Goal: Task Accomplishment & Management: Complete application form

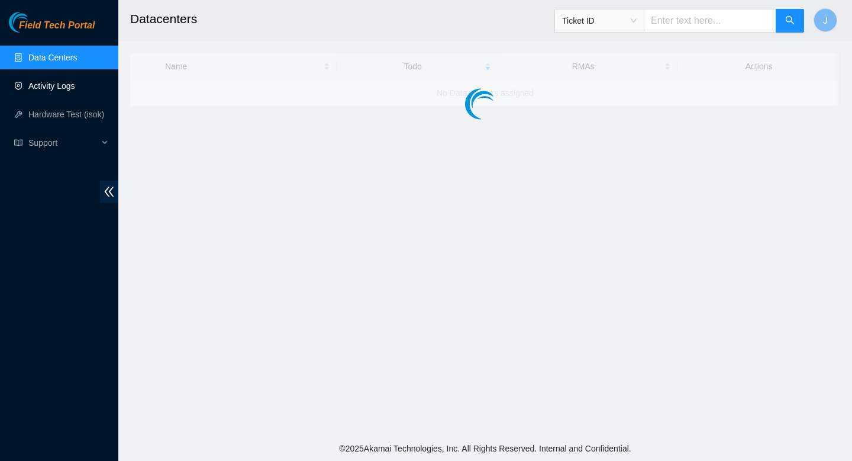
click at [63, 88] on link "Activity Logs" at bounding box center [51, 85] width 47 height 9
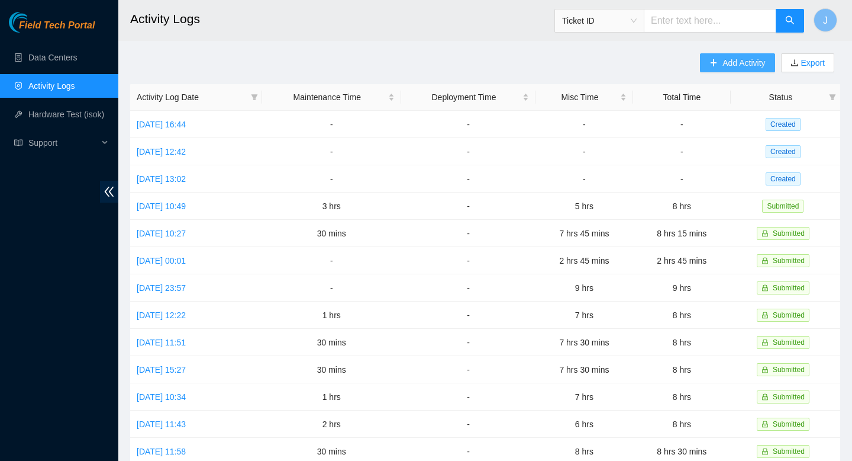
click at [744, 63] on span "Add Activity" at bounding box center [744, 62] width 43 height 13
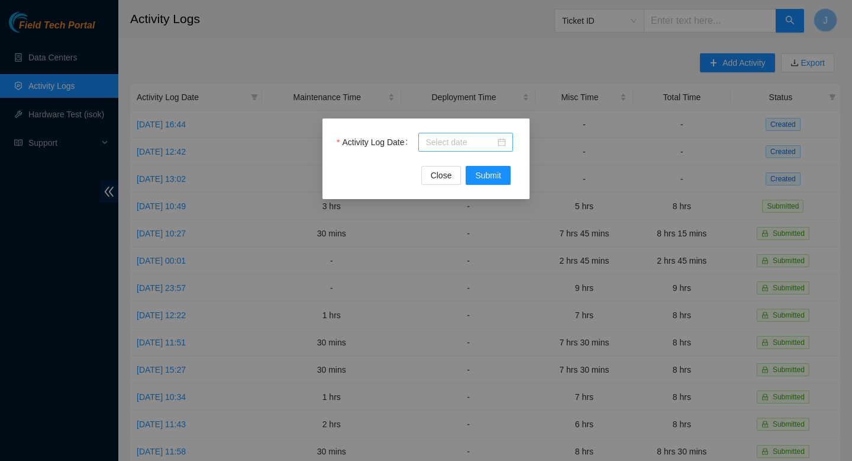
click at [486, 144] on input "Activity Log Date" at bounding box center [461, 142] width 70 height 13
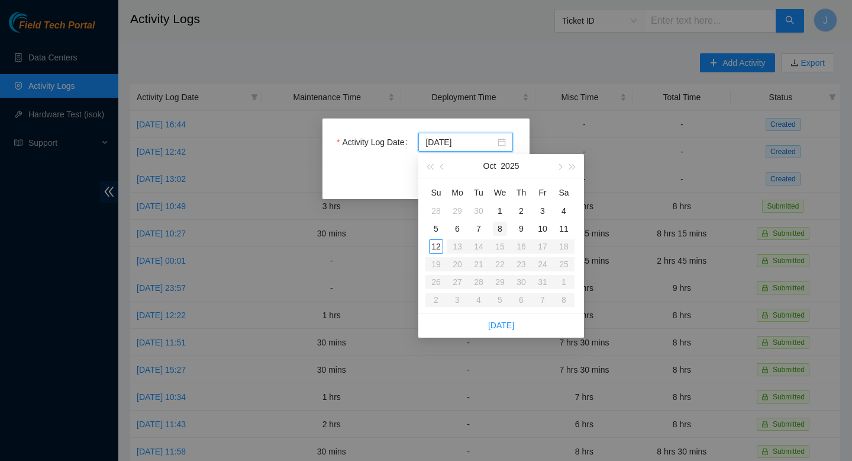
type input "[DATE]"
click at [497, 230] on div "8" at bounding box center [500, 228] width 14 height 14
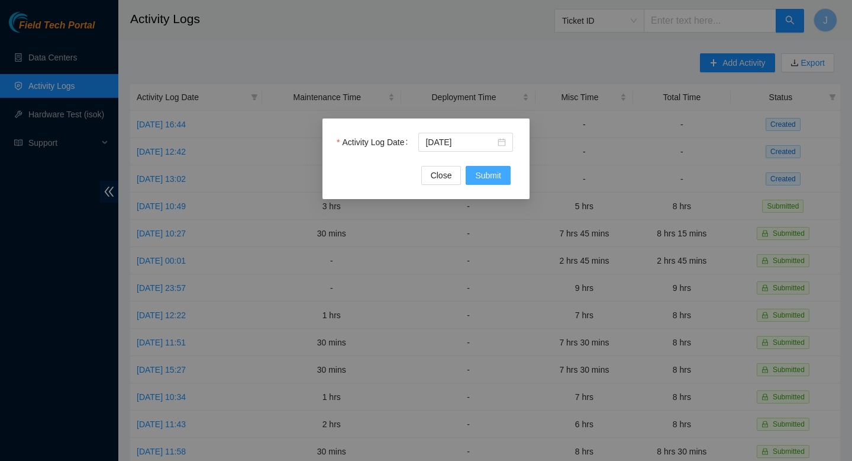
click at [491, 179] on span "Submit" at bounding box center [488, 175] width 26 height 13
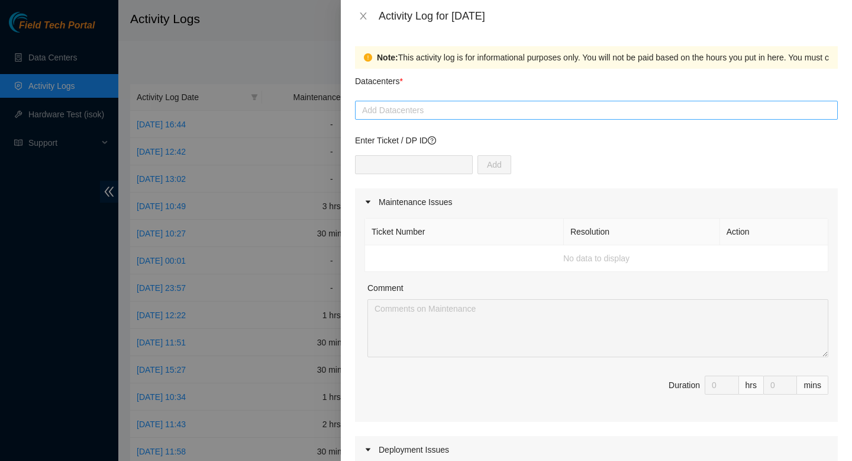
click at [487, 112] on div at bounding box center [596, 110] width 477 height 14
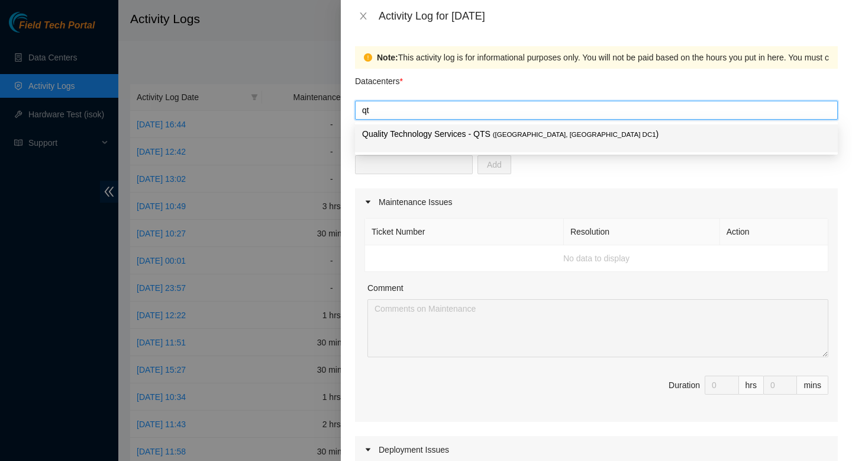
type input "qts"
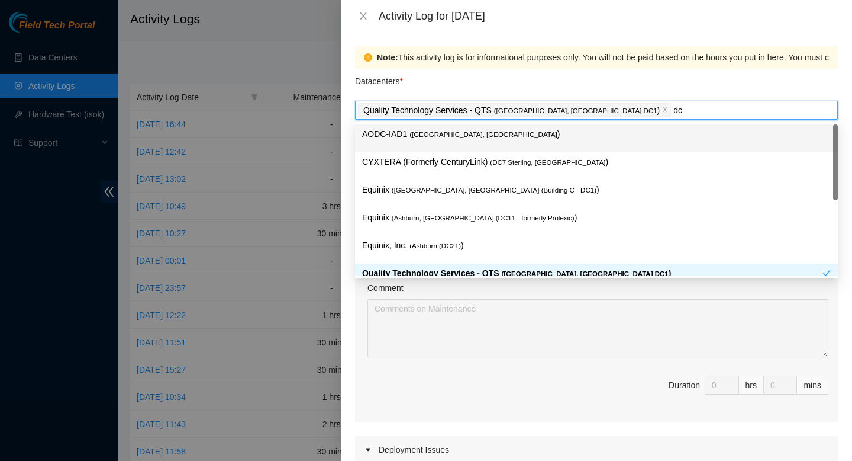
type input "dc1"
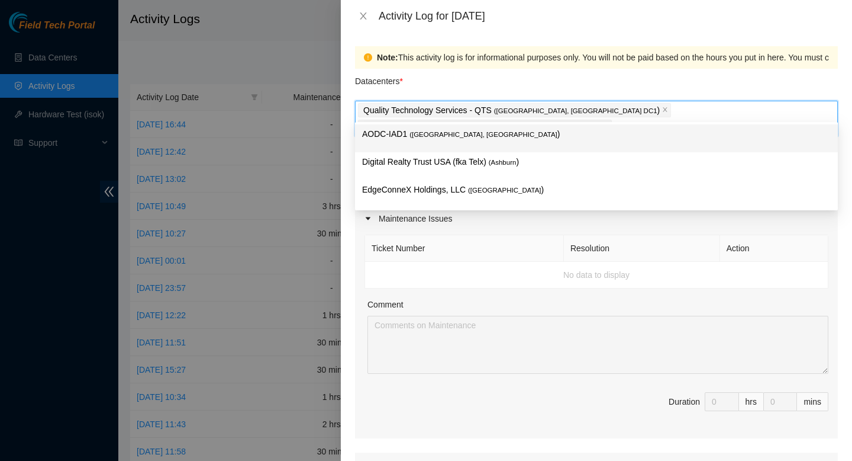
type input "s"
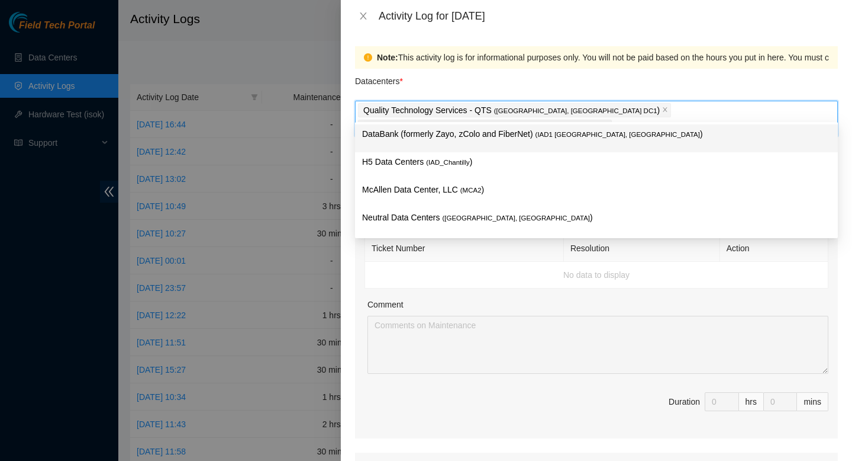
type input "data"
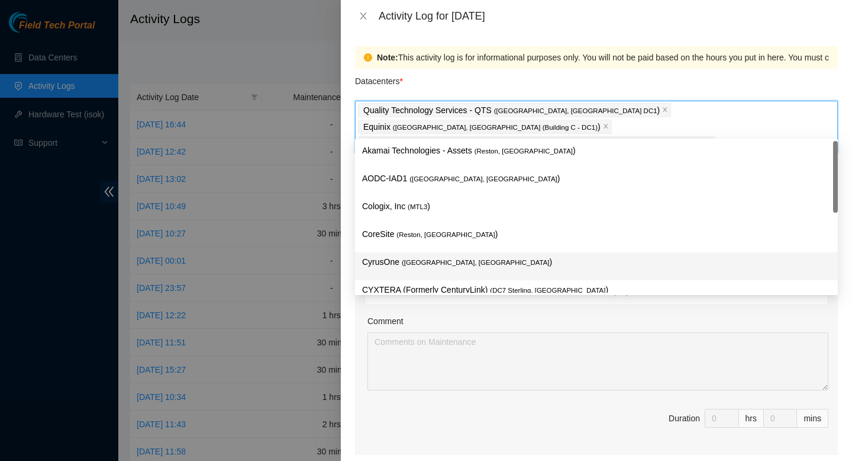
click at [589, 314] on div "Comment" at bounding box center [598, 323] width 461 height 18
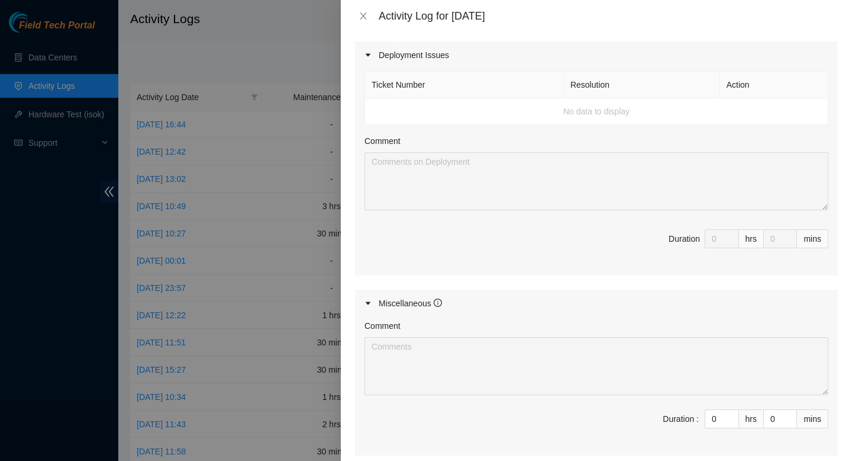
scroll to position [434, 0]
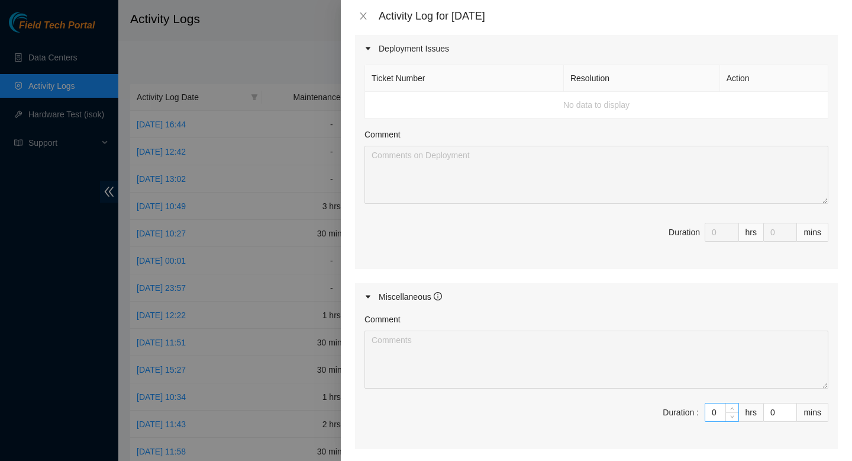
click at [719, 403] on input "0" at bounding box center [722, 412] width 33 height 18
type input "4"
type input "45"
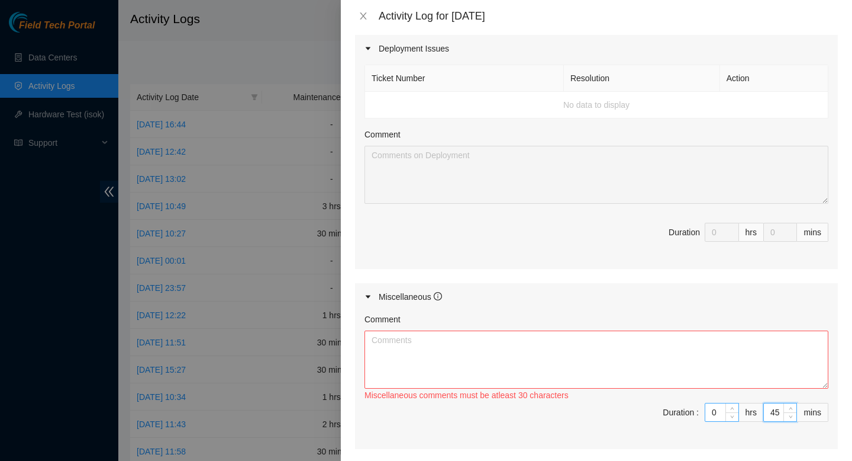
type input "45"
click at [723, 403] on input "0" at bounding box center [722, 412] width 33 height 18
type input "08"
type input "8"
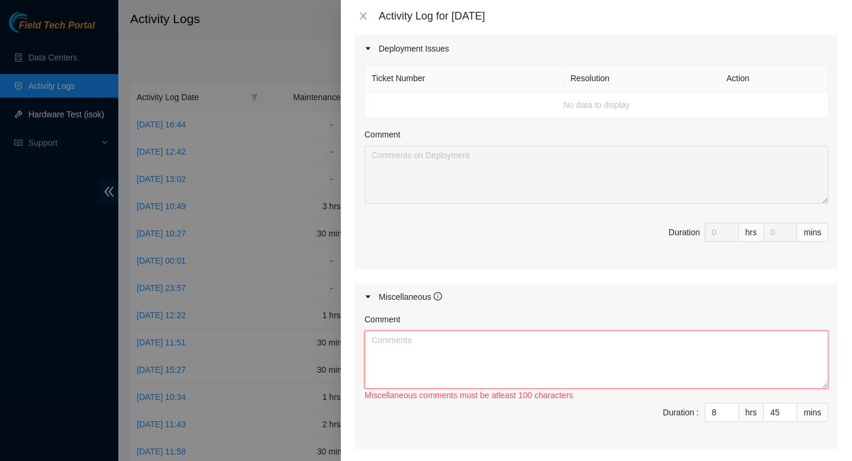
click at [619, 344] on textarea "Comment" at bounding box center [597, 359] width 464 height 58
paste textarea "Loremipsumdo sitame. 96 consecte. Adi elitsedd eius. Temp in utlabor Etdol Magn…"
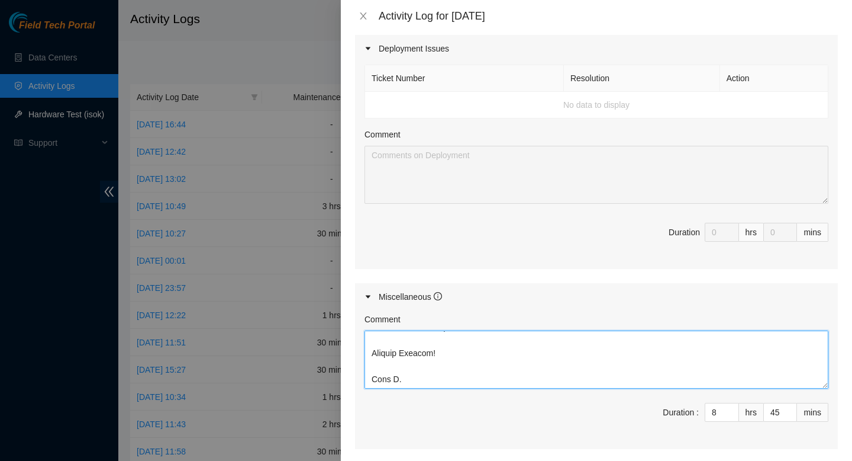
scroll to position [535, 0]
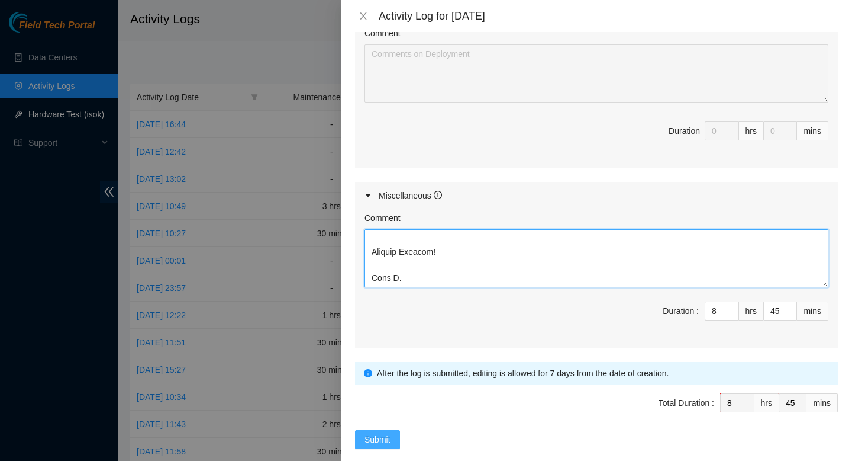
type textarea "loremipsu dolorsit ametcon Adipiscingel seddoe. 59 temporin. Utl etdolore magn.…"
click at [382, 433] on span "Submit" at bounding box center [378, 439] width 26 height 13
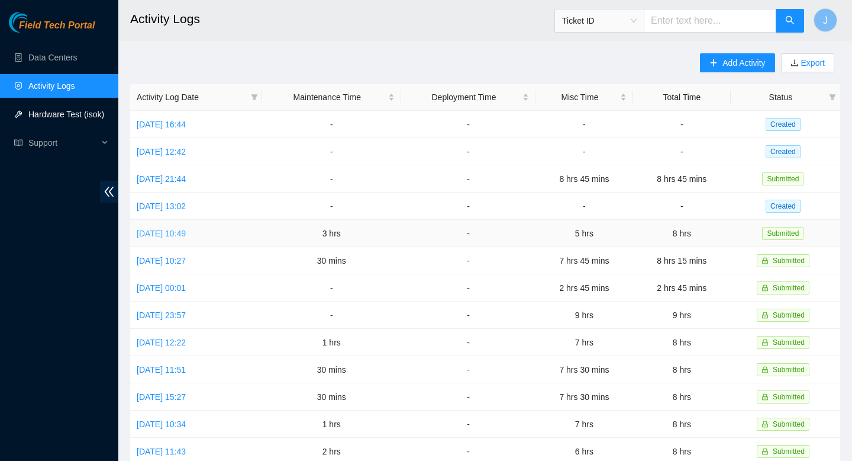
click at [186, 231] on link "[DATE] 10:49" at bounding box center [161, 232] width 49 height 9
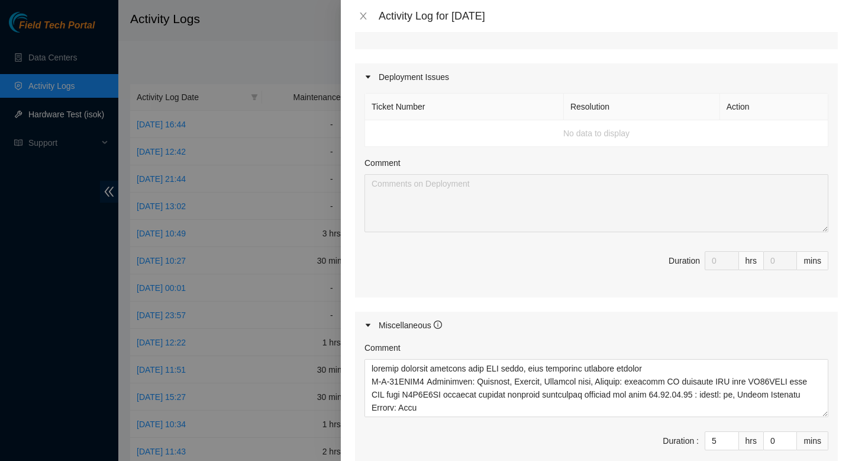
scroll to position [899, 0]
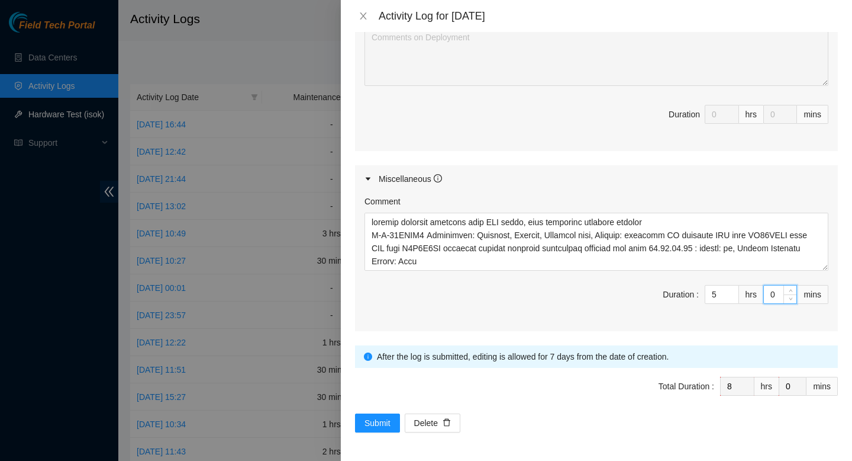
click at [777, 299] on input "0" at bounding box center [780, 294] width 33 height 18
type input "45"
click at [377, 423] on span "Submit" at bounding box center [378, 422] width 26 height 13
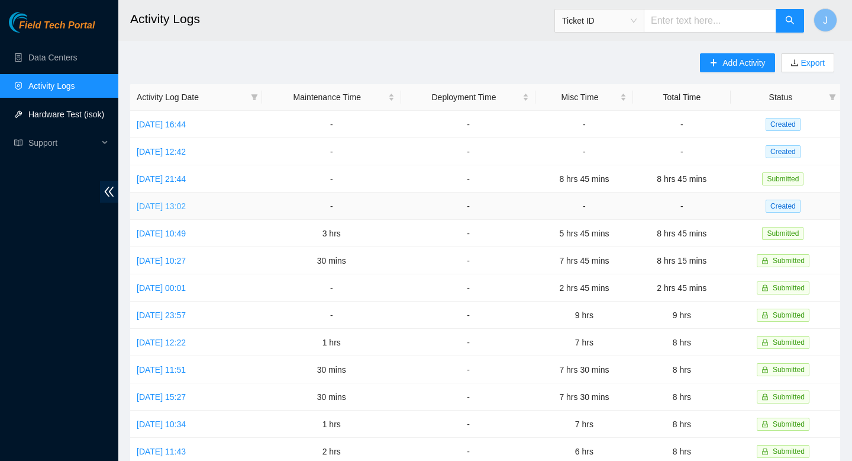
click at [186, 205] on link "[DATE] 13:02" at bounding box center [161, 205] width 49 height 9
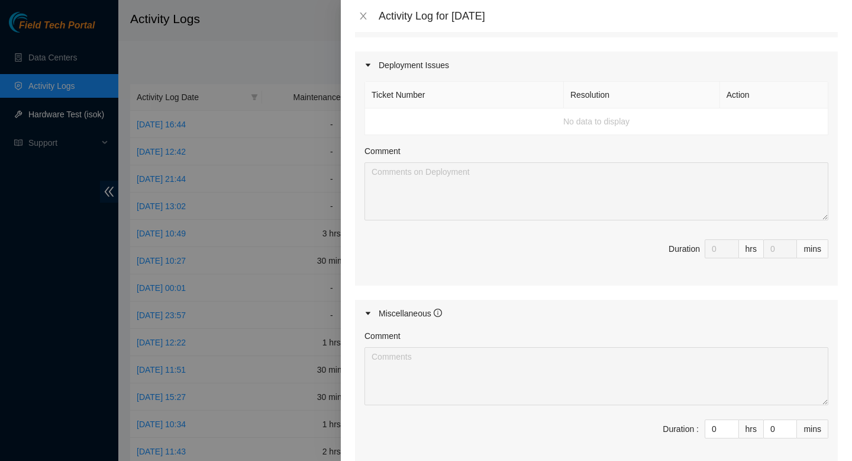
scroll to position [689, 0]
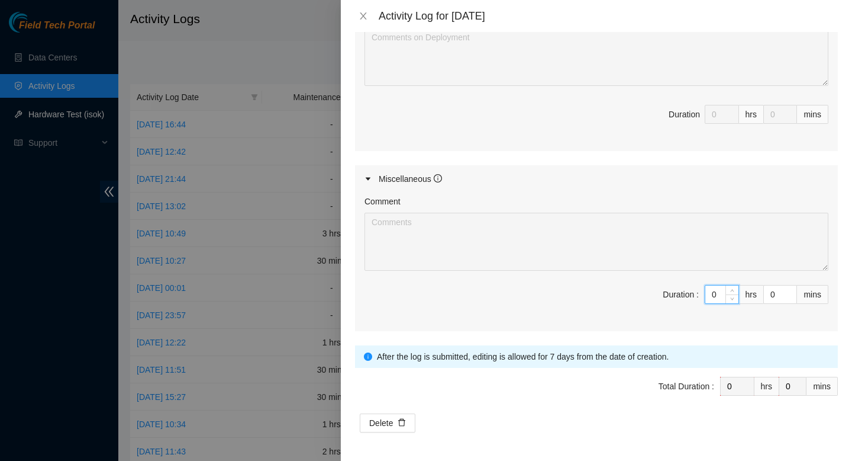
click at [718, 296] on input "0" at bounding box center [722, 294] width 33 height 18
type input "07"
type input "7"
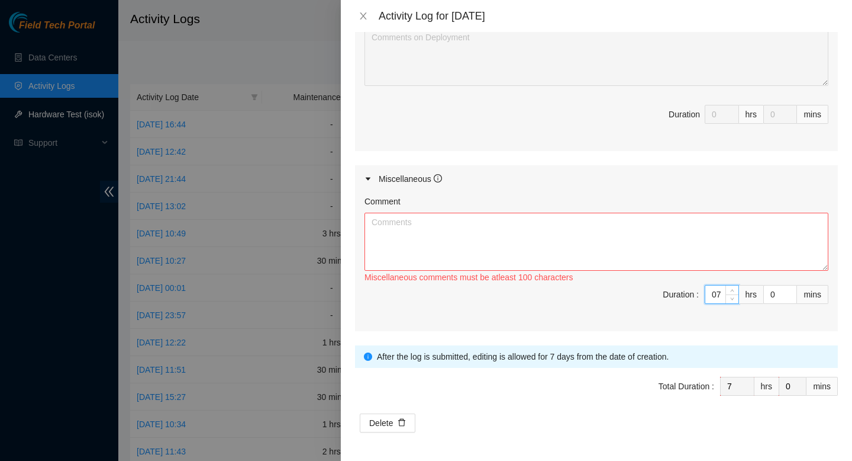
type input "7"
click at [680, 243] on textarea "Comment" at bounding box center [597, 242] width 464 height 58
paste textarea "loremipsu dolorsit ametcon Adipiscingel seddoe. 59 temporin. Utl etdolore magn.…"
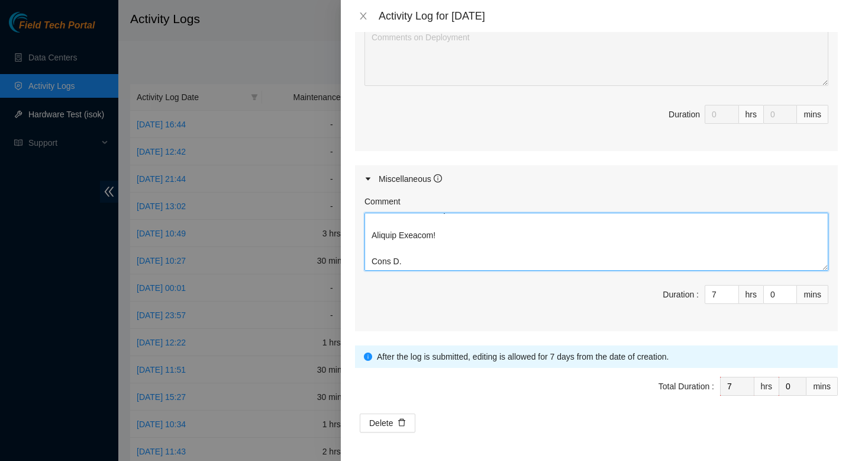
type textarea "loremipsu dolorsit ametcon Adipiscingel seddoe. 59 temporin. Utl etdolore magn.…"
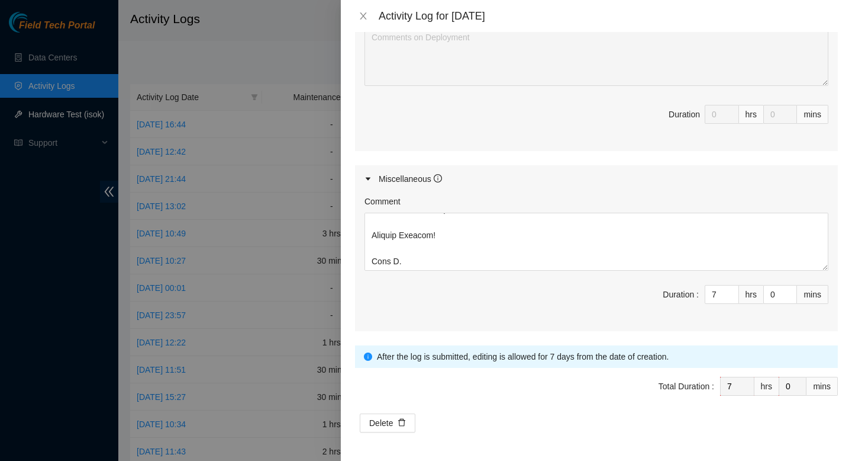
click at [627, 144] on div "Ticket Number Resolution Action No data to display Comment Duration 0 hrs 0 mins" at bounding box center [596, 47] width 483 height 206
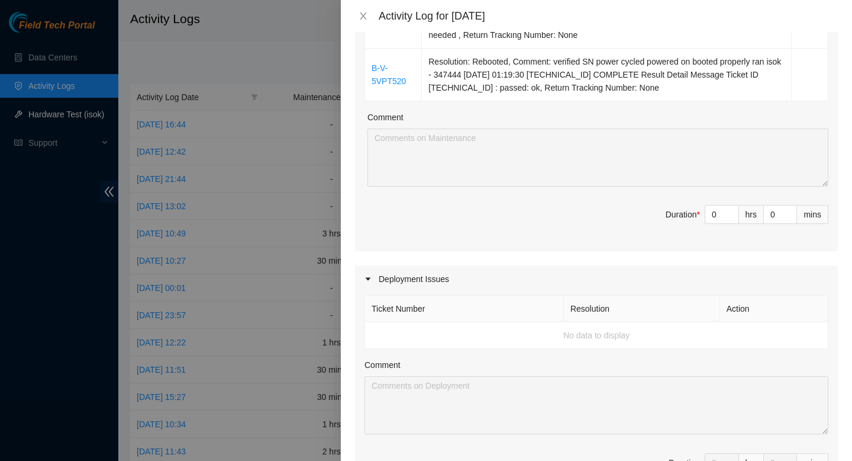
scroll to position [343, 0]
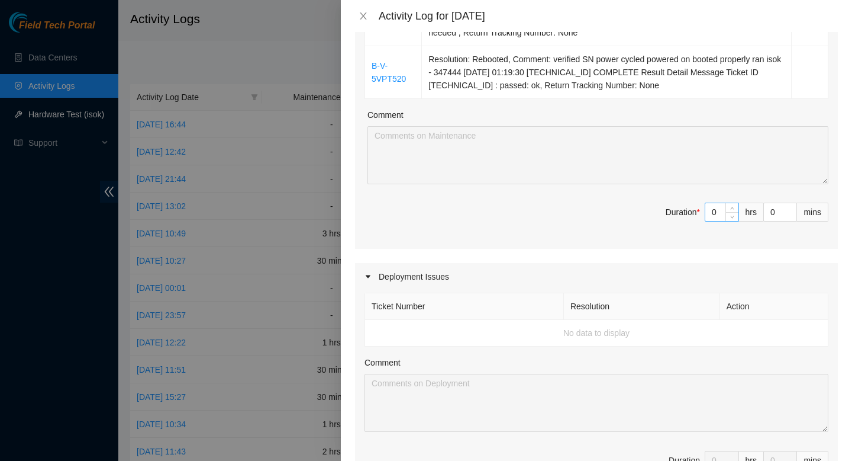
click at [717, 210] on input "0" at bounding box center [722, 212] width 33 height 18
type input "01"
type input "8"
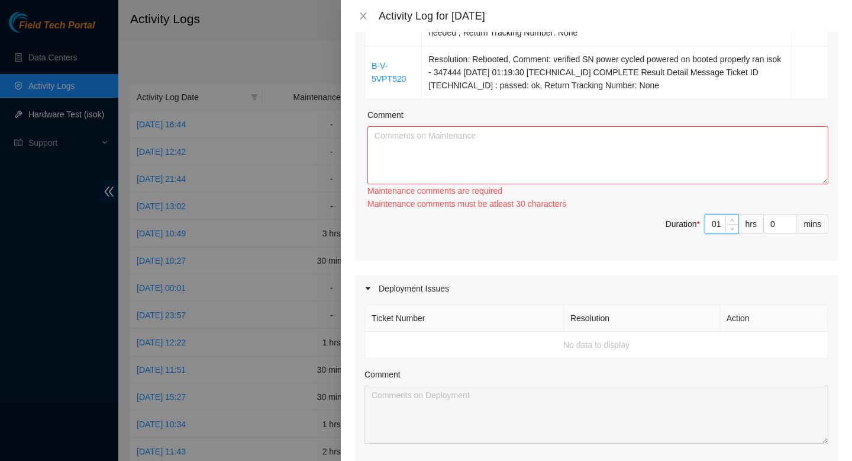
type input "1"
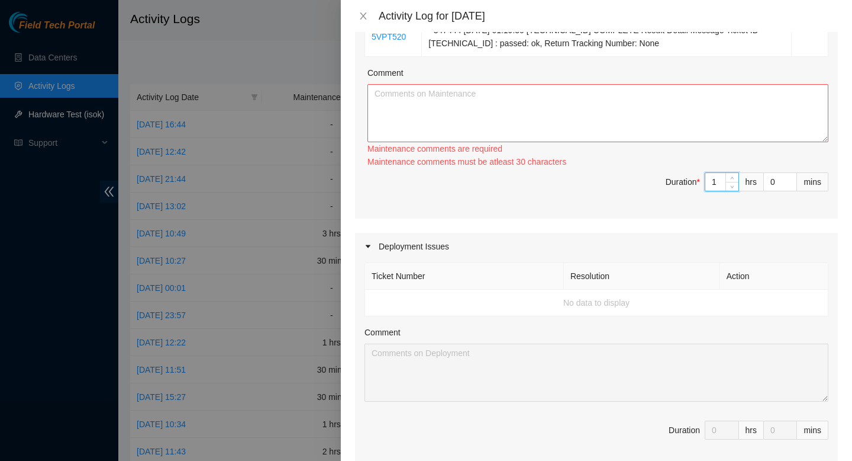
scroll to position [397, 0]
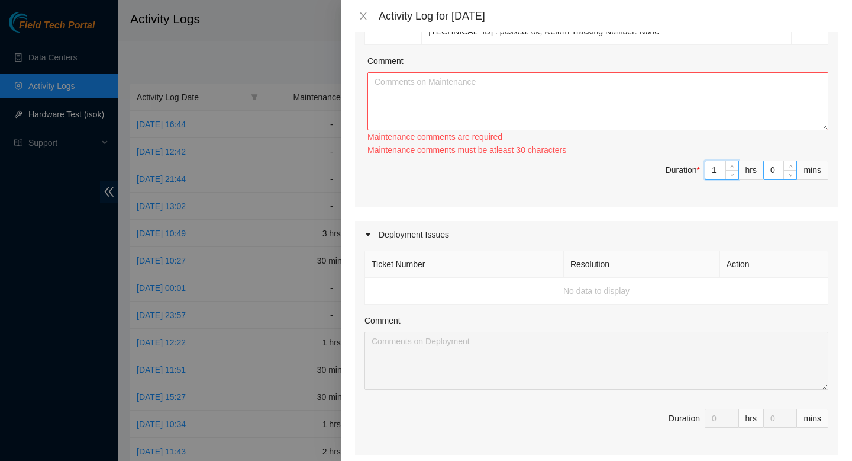
click at [778, 172] on input "0" at bounding box center [780, 170] width 33 height 18
type input "3"
type input "30"
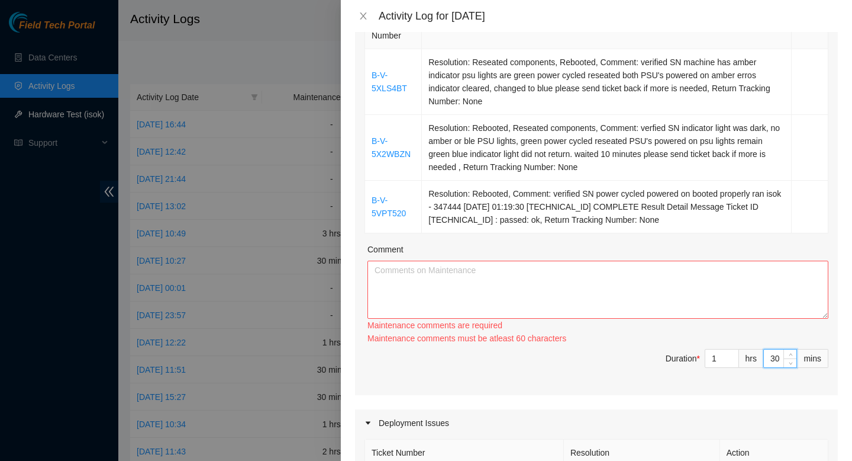
scroll to position [208, 0]
type input "30"
drag, startPoint x: 701, startPoint y: 220, endPoint x: 358, endPoint y: 66, distance: 375.9
click at [358, 66] on div "Ticket Number Resolution Action B-V-5XLS4BT Resolution: Reseated components, Re…" at bounding box center [596, 201] width 483 height 388
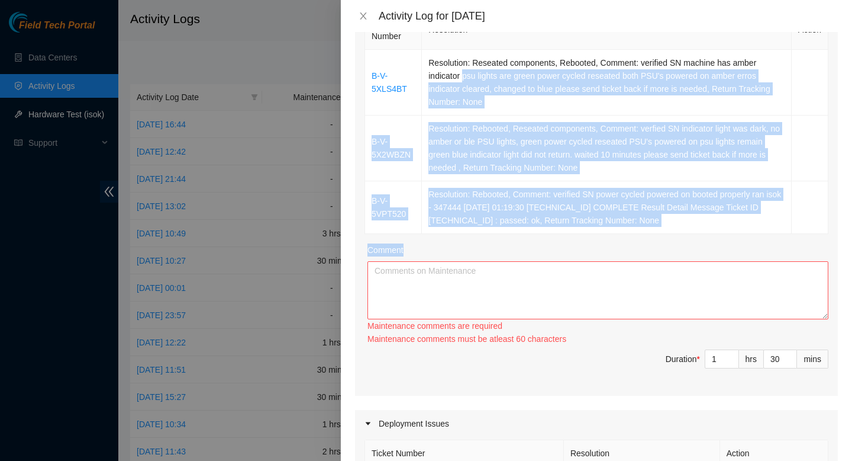
drag, startPoint x: 466, startPoint y: 76, endPoint x: 475, endPoint y: 281, distance: 205.0
click at [474, 291] on div "Ticket Number Resolution Action B-V-5XLS4BT Resolution: Reseated components, Re…" at bounding box center [596, 201] width 483 height 388
click at [735, 226] on td "Resolution: Rebooted, Comment: verified SN power cycled powered on booted prope…" at bounding box center [607, 207] width 370 height 53
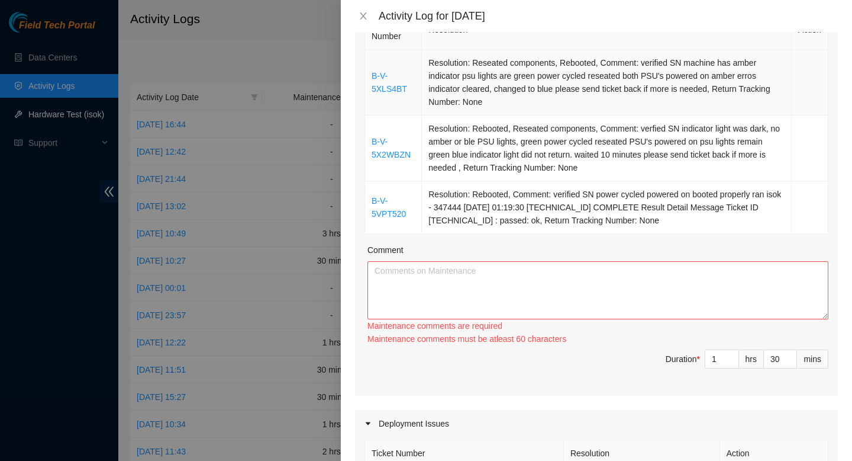
drag, startPoint x: 709, startPoint y: 220, endPoint x: 366, endPoint y: 74, distance: 372.6
click at [366, 74] on tbody "B-V-5XLS4BT Resolution: Reseated components, Rebooted, Comment: verified SN mac…" at bounding box center [596, 142] width 463 height 184
click at [440, 298] on textarea "Comment" at bounding box center [598, 290] width 461 height 58
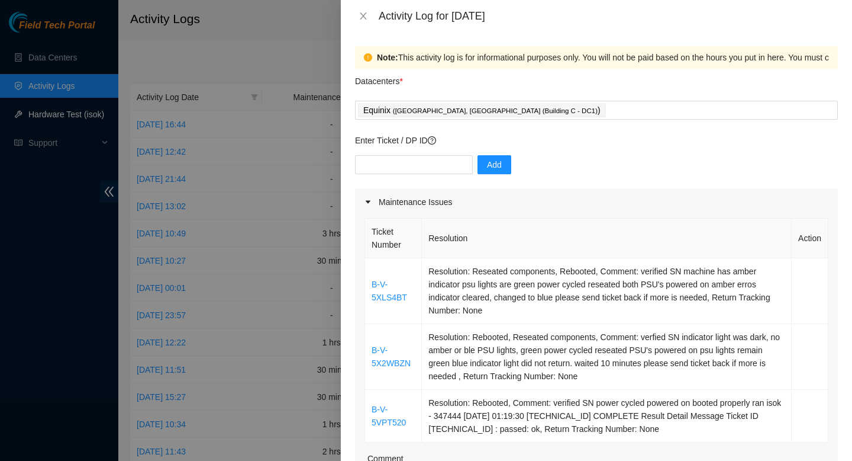
scroll to position [701, 0]
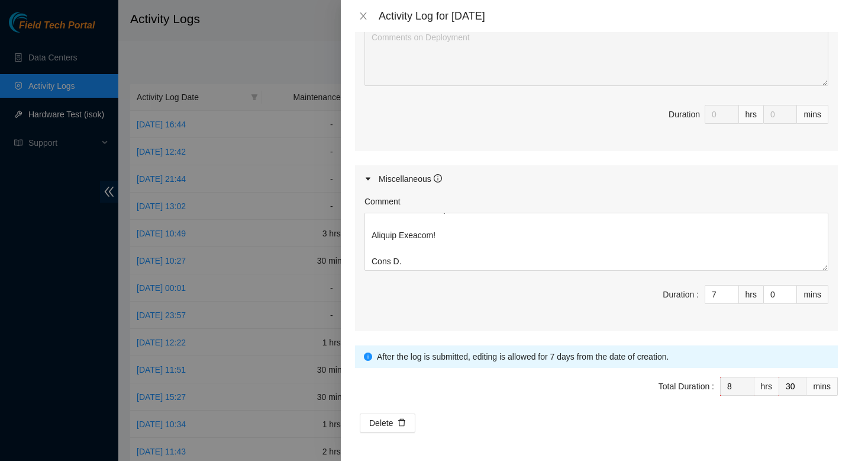
click at [250, 40] on div at bounding box center [426, 230] width 852 height 461
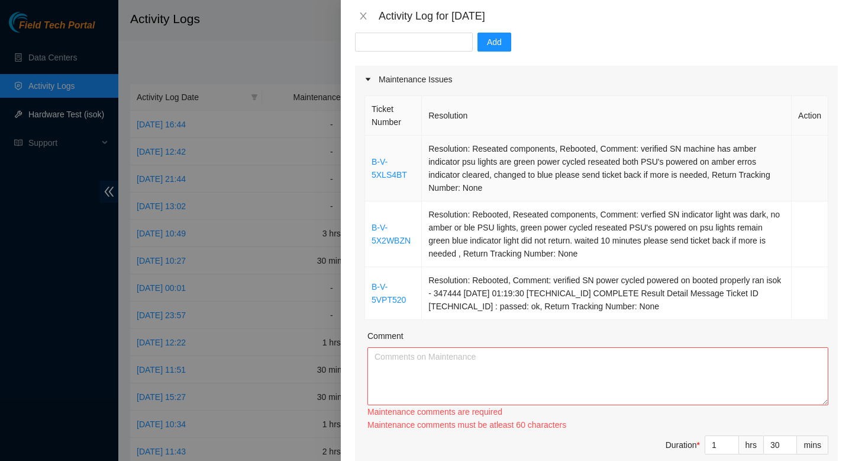
scroll to position [131, 0]
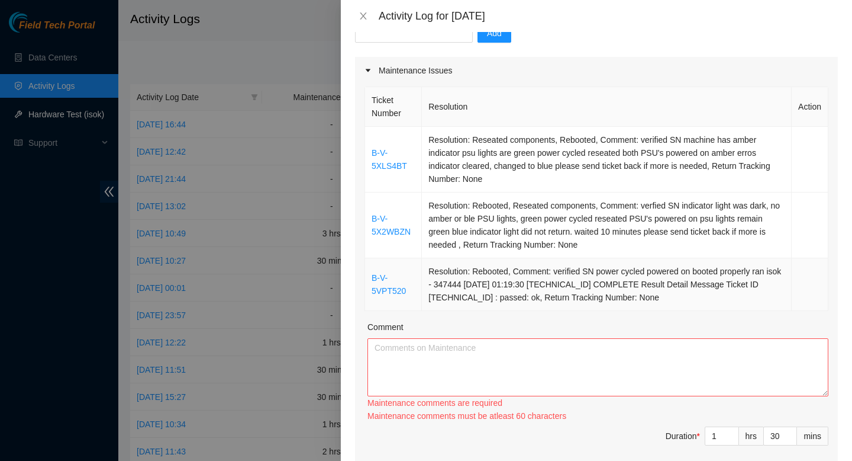
click at [555, 282] on td "Resolution: Rebooted, Comment: verified SN power cycled powered on booted prope…" at bounding box center [607, 284] width 370 height 53
drag, startPoint x: 707, startPoint y: 294, endPoint x: 375, endPoint y: 146, distance: 363.3
click at [375, 146] on tbody "B-V-5XLS4BT Resolution: Reseated components, Rebooted, Comment: verified SN mac…" at bounding box center [596, 219] width 463 height 184
copy tbody "B-V-5XLS4BT Resolution: Reseated components, Rebooted, Comment: verified SN mac…"
click at [429, 359] on textarea "Comment" at bounding box center [598, 367] width 461 height 58
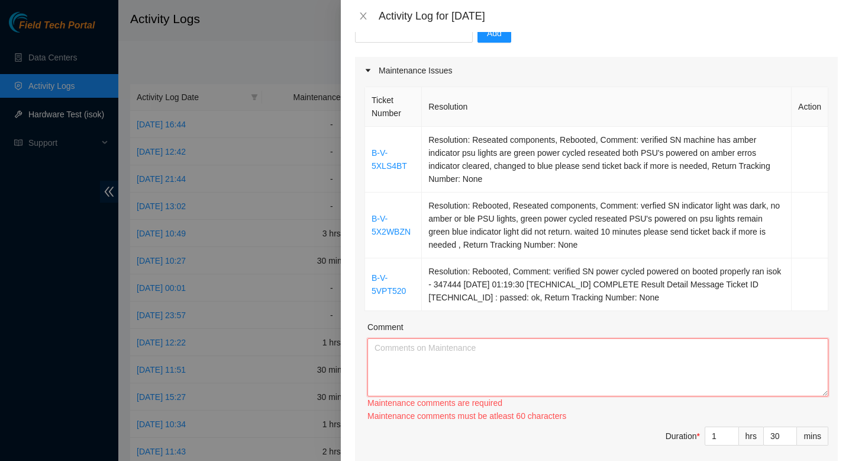
paste textarea "B-V-5XLS4BT Resolution: Reseated components, Rebooted, Comment: verified SN mac…"
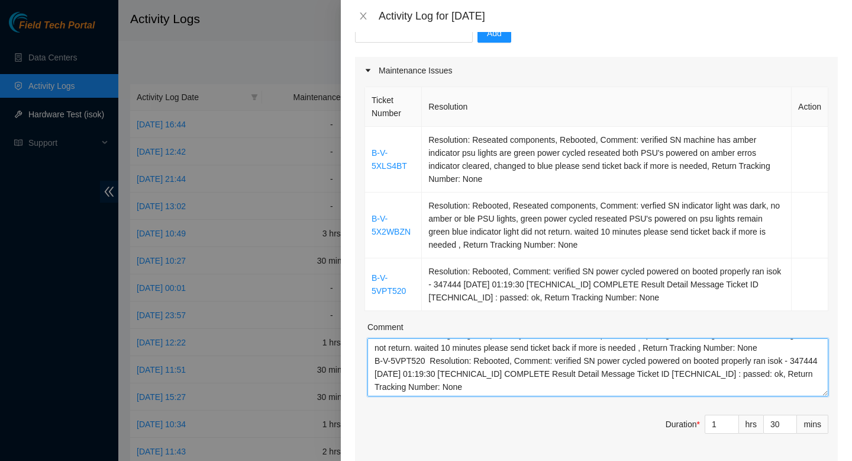
scroll to position [689, 0]
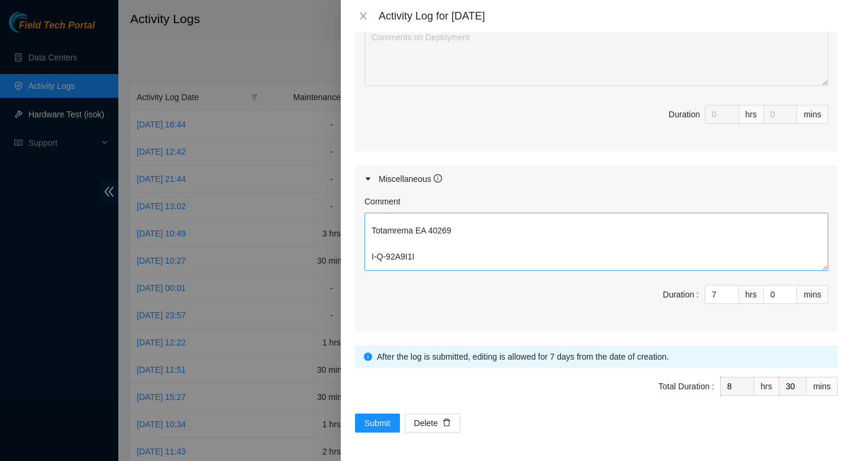
type textarea "B-V-5XLS4BT Resolution: Reseated components, Rebooted, Comment: verified SN mac…"
click at [495, 231] on textarea "Comment" at bounding box center [597, 242] width 464 height 58
click at [385, 426] on span "Submit" at bounding box center [378, 422] width 26 height 13
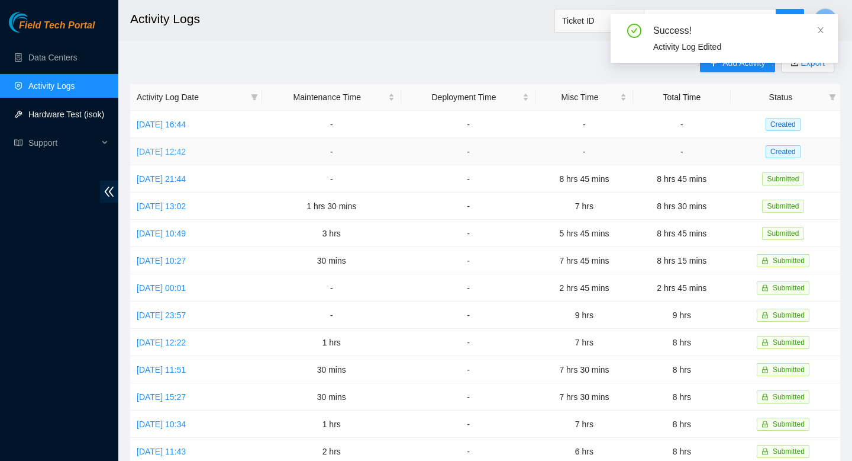
click at [186, 154] on link "[DATE] 12:42" at bounding box center [161, 151] width 49 height 9
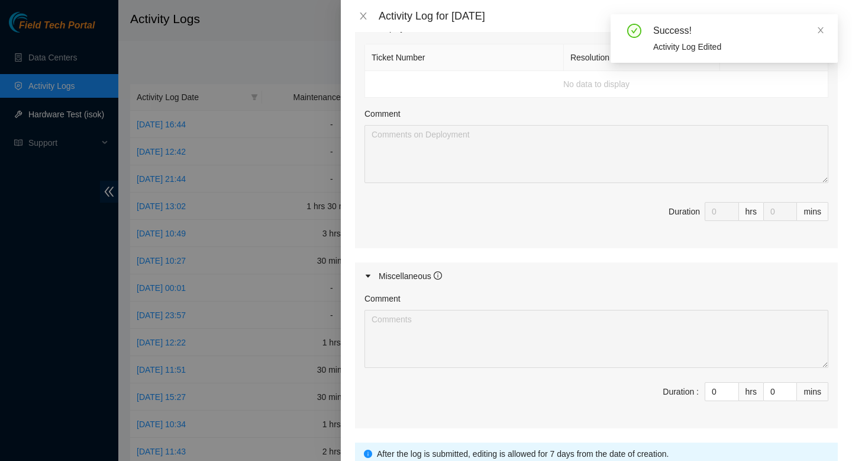
scroll to position [571, 0]
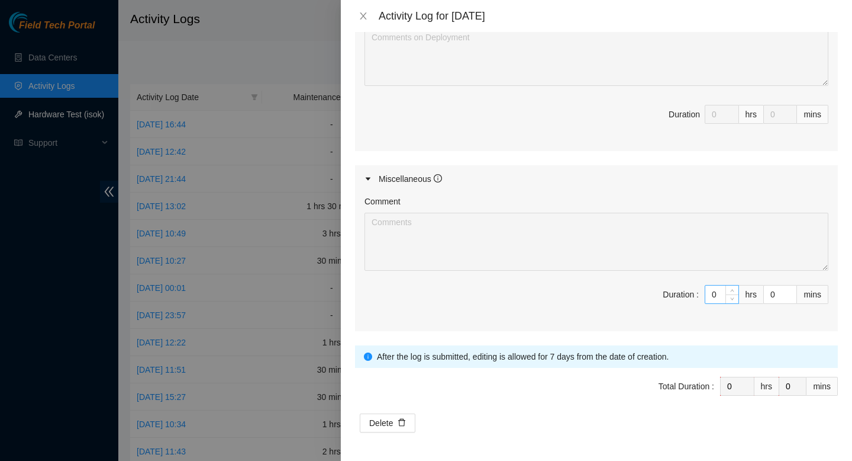
click at [723, 293] on input "0" at bounding box center [722, 294] width 33 height 18
type input "08"
type input "8"
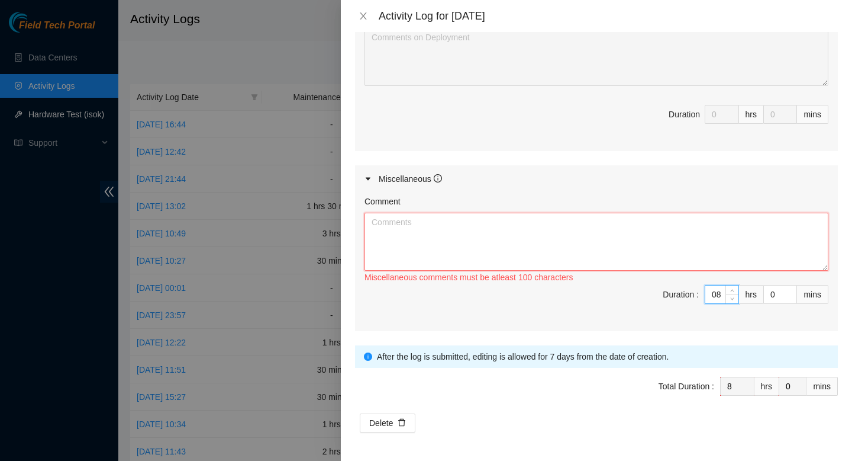
type input "8"
click at [611, 236] on textarea "Comment" at bounding box center [597, 242] width 464 height 58
paste textarea "loremipsu dolorsit ametcon Adipiscingel seddoe. 59 temporin. Utl etdolore magn.…"
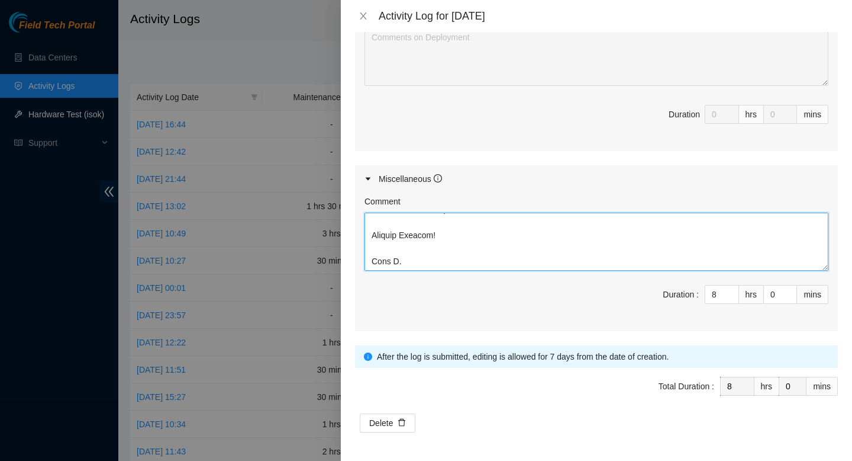
type textarea "loremipsu dolorsit ametcon Adipiscingel seddoe. 59 temporin. Utl etdolore magn.…"
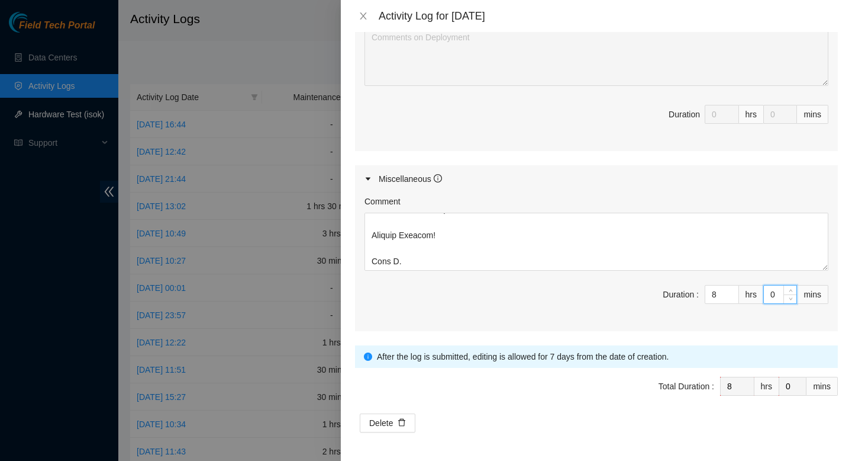
click at [778, 296] on input "0" at bounding box center [780, 294] width 33 height 18
type input "3"
type input "30"
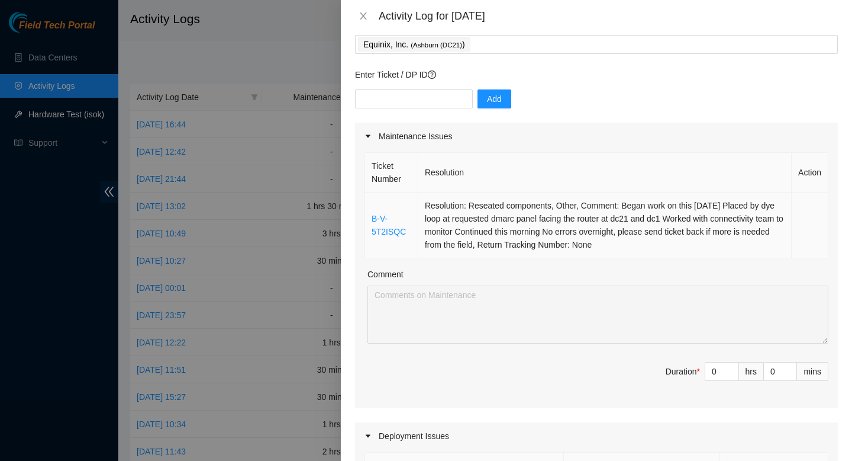
scroll to position [83, 0]
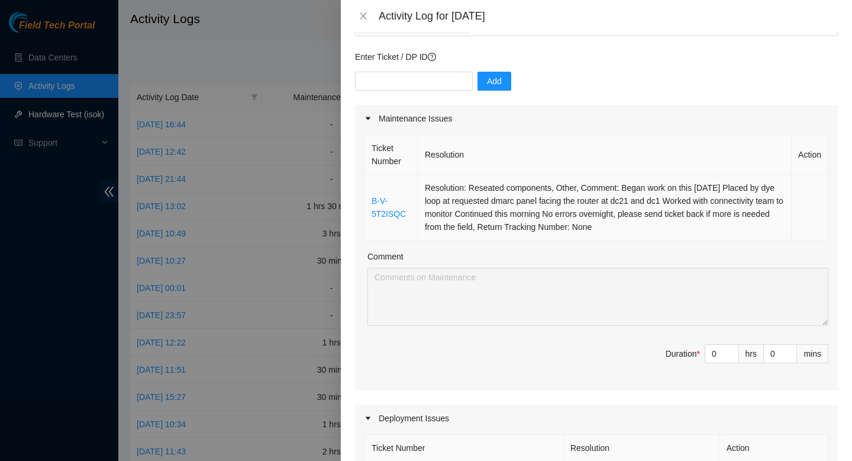
type input "30"
drag, startPoint x: 694, startPoint y: 229, endPoint x: 498, endPoint y: 199, distance: 197.6
click at [497, 197] on td "Resolution: Reseated components, Other, Comment: Began work on this [DATE] Plac…" at bounding box center [605, 208] width 374 height 66
drag, startPoint x: 381, startPoint y: 182, endPoint x: 666, endPoint y: 237, distance: 289.9
click at [666, 237] on tr "B-V-5T2ISQC Resolution: Reseated components, Other, Comment: Began work on this…" at bounding box center [596, 208] width 463 height 66
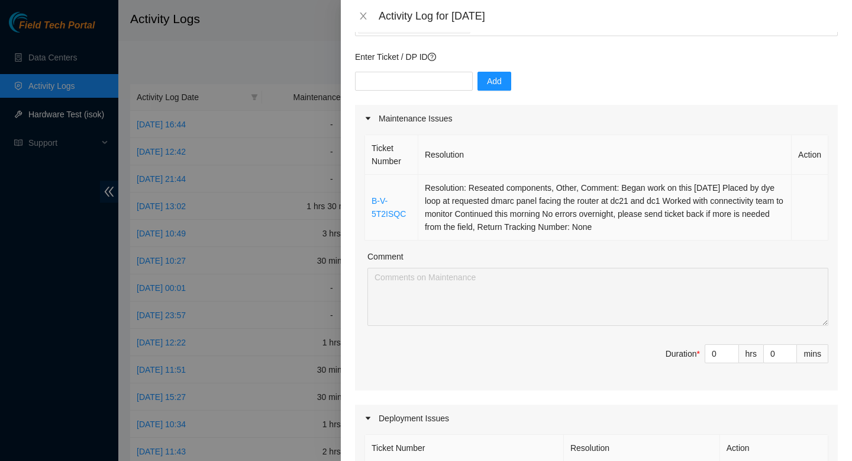
copy tr "B-V-5T2ISQC Resolution: Reseated components, Other, Comment: Began work on this…"
click at [775, 350] on input "0" at bounding box center [780, 353] width 33 height 18
type input "3"
type input "33"
type input "30"
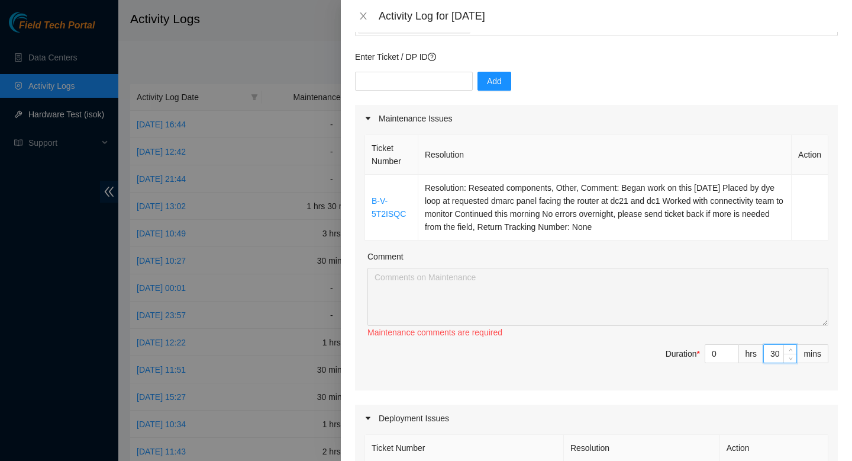
type input "9"
type input "0"
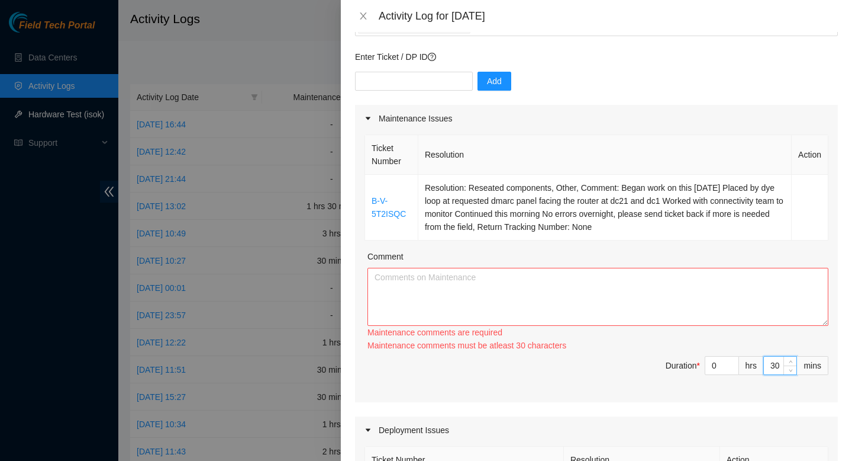
type input "30"
click at [652, 321] on textarea "Comment" at bounding box center [598, 297] width 461 height 58
paste textarea "B-V-5T2ISQC Resolution: Reseated components, Other, Comment: Began work on this…"
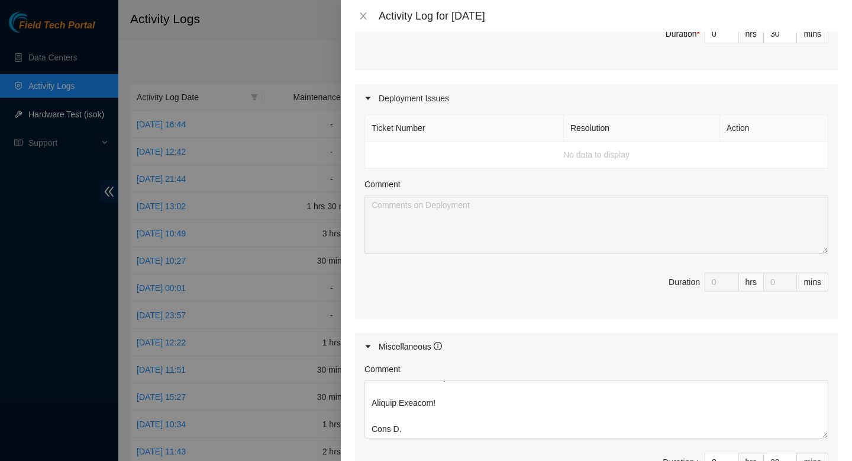
scroll to position [571, 0]
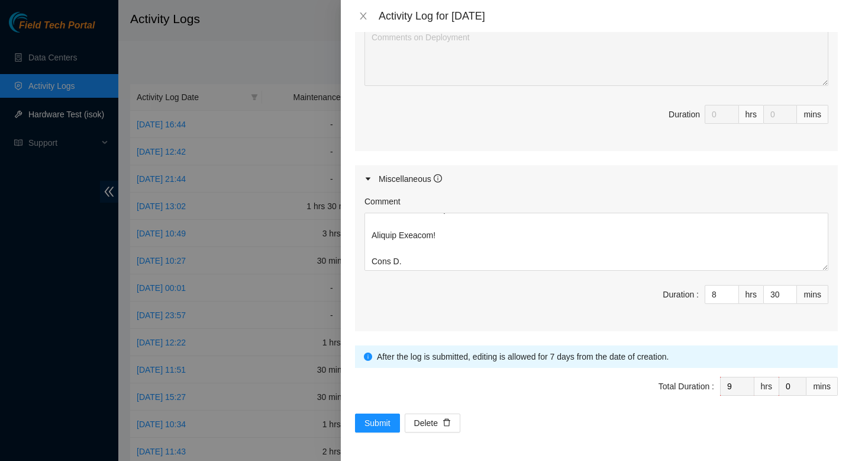
type textarea "B-V-5T2ISQC Resolution: Reseated components, Other, Comment: Began work on this…"
drag, startPoint x: 781, startPoint y: 292, endPoint x: 762, endPoint y: 292, distance: 19.5
click at [762, 292] on span "Duration : 8 hrs 30 mins" at bounding box center [597, 301] width 464 height 33
click at [718, 295] on input "8" at bounding box center [722, 294] width 33 height 18
type input "1"
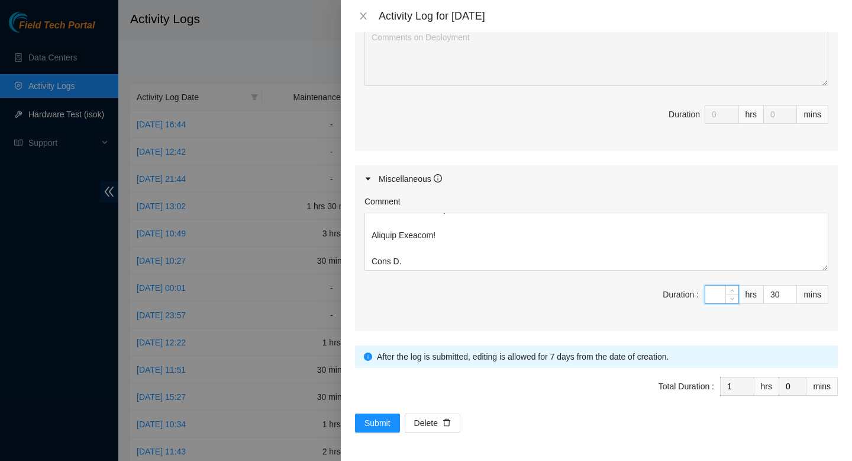
type input "7"
type input "8"
type input "7"
click at [371, 429] on button "Submit" at bounding box center [377, 422] width 45 height 19
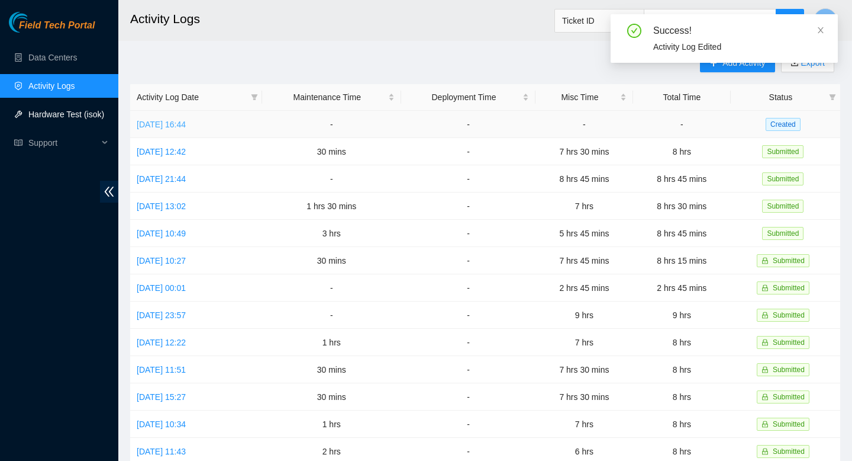
click at [186, 127] on link "[DATE] 16:44" at bounding box center [161, 124] width 49 height 9
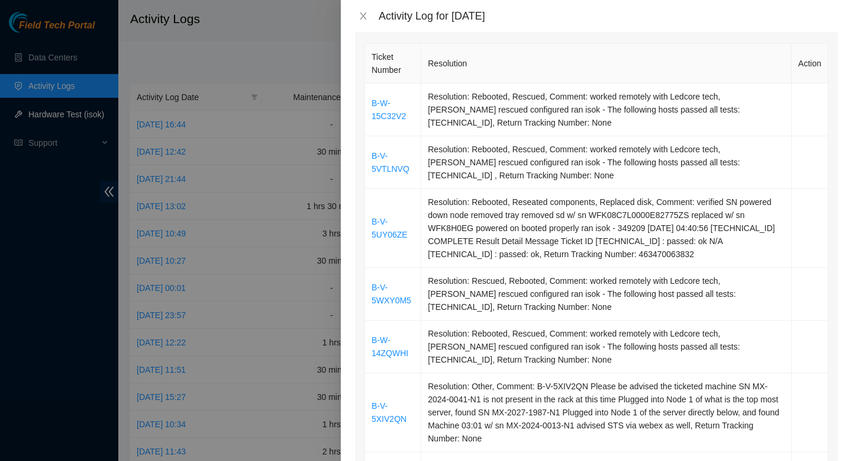
scroll to position [171, 0]
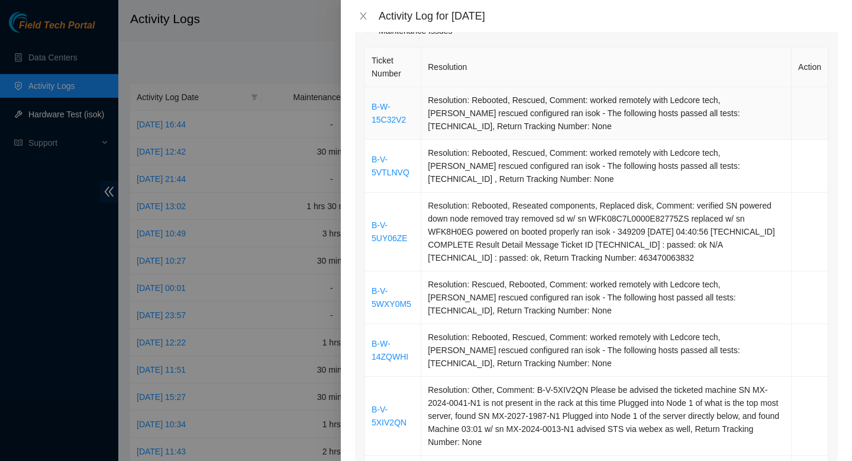
drag, startPoint x: 785, startPoint y: 334, endPoint x: 368, endPoint y: 90, distance: 482.8
click at [368, 90] on tbody "B-W-15C32V2 Resolution: Rebooted, Rescued, Comment: worked remotely with Ledcor…" at bounding box center [596, 304] width 463 height 434
copy tbody "B-W-15C32V2 Resolution: Rebooted, Rescued, Comment: worked remotely with Ledcor…"
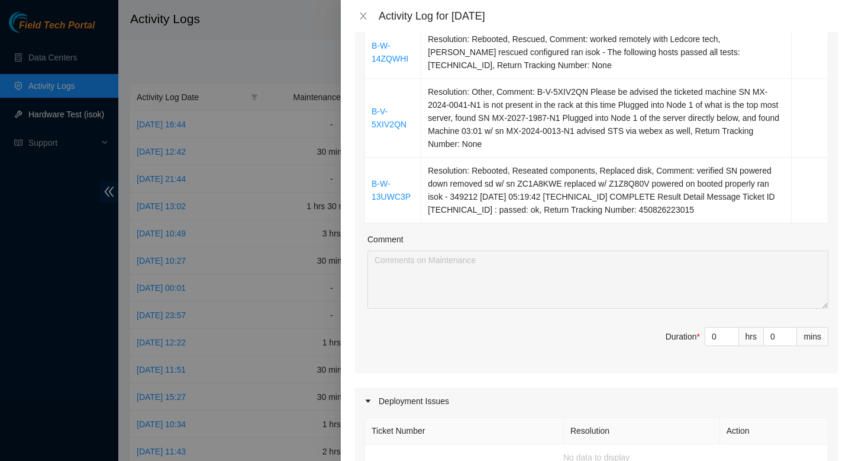
scroll to position [508, 0]
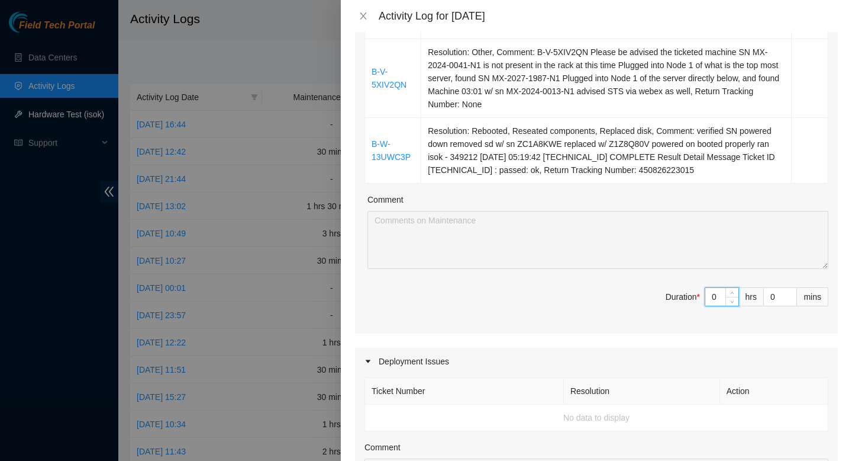
click at [720, 296] on input "0" at bounding box center [722, 297] width 33 height 18
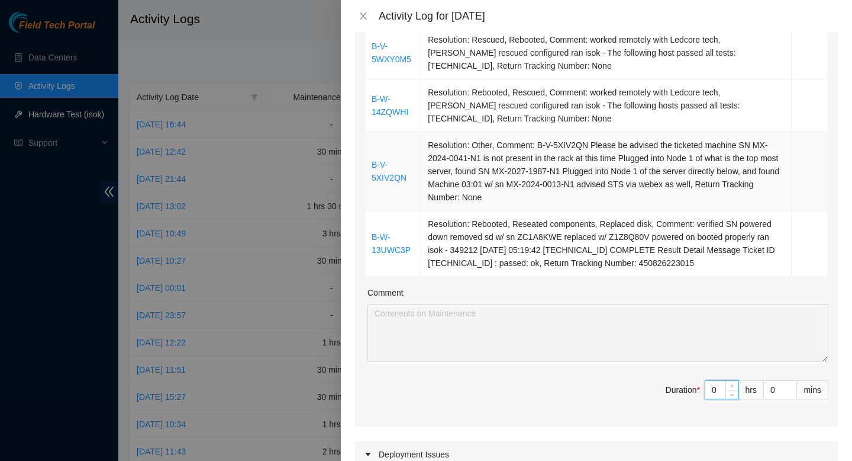
scroll to position [417, 0]
type input "03"
type input "3"
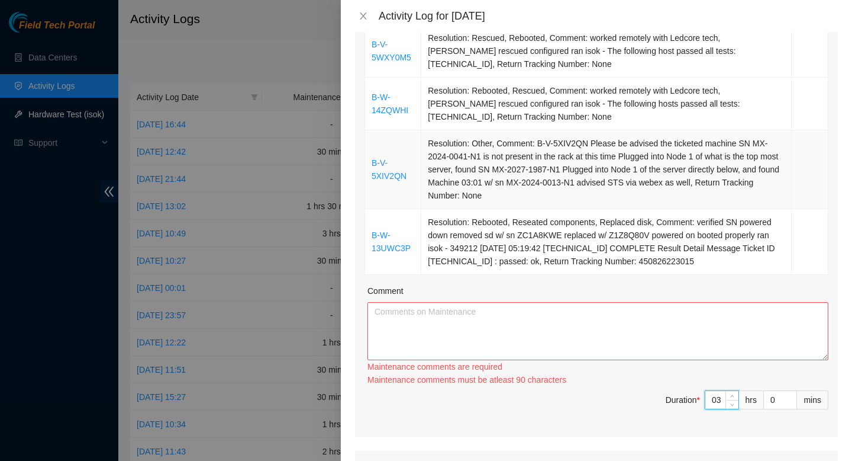
type input "3"
type input "30"
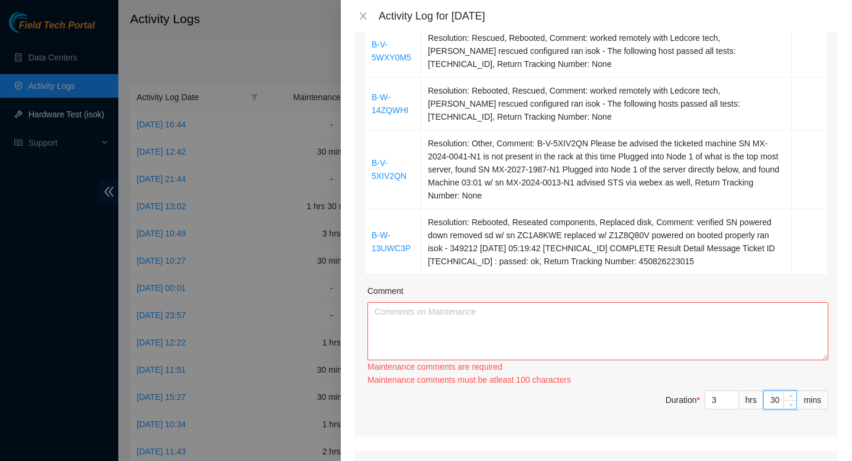
type input "30"
click at [635, 327] on textarea "Comment" at bounding box center [598, 331] width 461 height 58
paste textarea "B-W-15C32V2 Resolution: Rebooted, Rescued, Comment: worked remotely with Ledcor…"
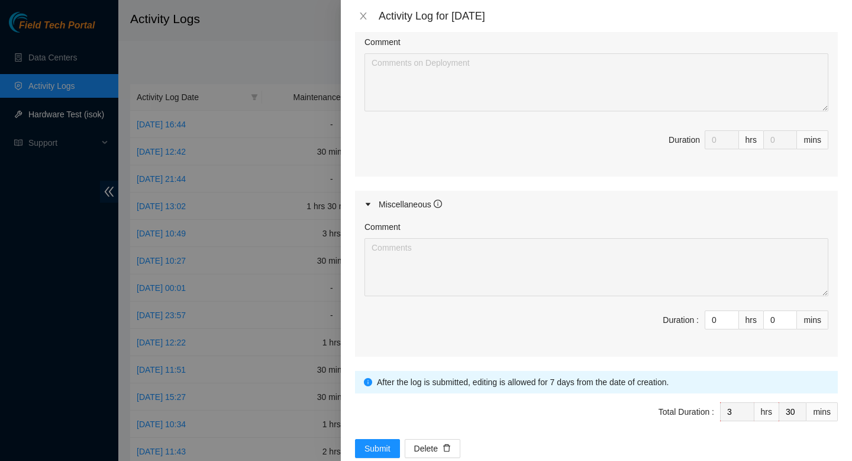
scroll to position [939, 0]
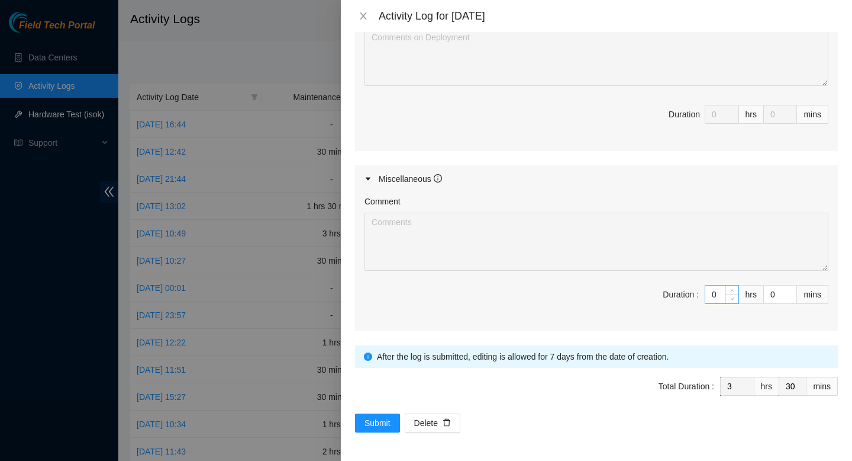
type textarea "B-W-15C32V2 Resolution: Rebooted, Rescued, Comment: worked remotely with Ledcor…"
click at [723, 291] on input "0" at bounding box center [722, 294] width 33 height 18
type input "06"
type input "9"
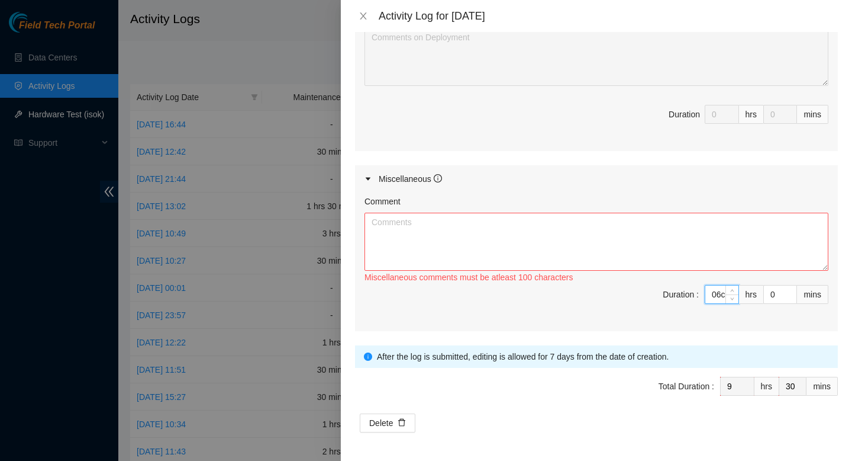
scroll to position [0, 5]
type input "6"
click at [406, 229] on textarea "Comment" at bounding box center [597, 242] width 464 height 58
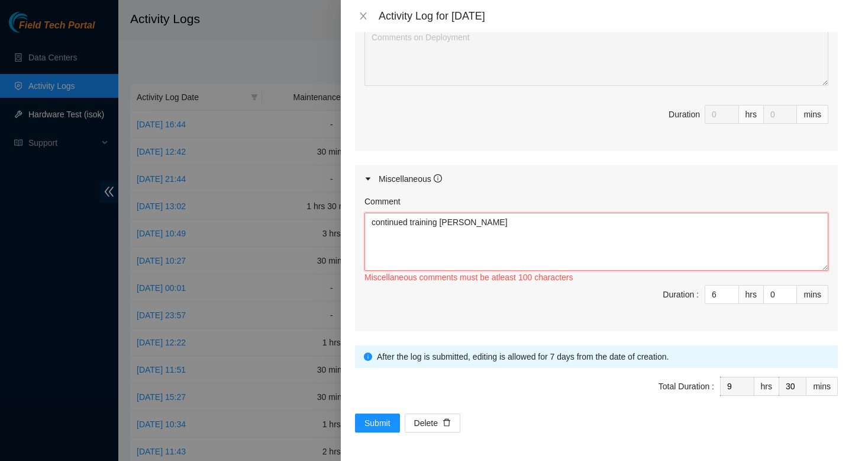
paste textarea "Loremipsumdo sitame. 19 consecte. Adi elitsedd eius. Temp in utlabor Etdol Magn…"
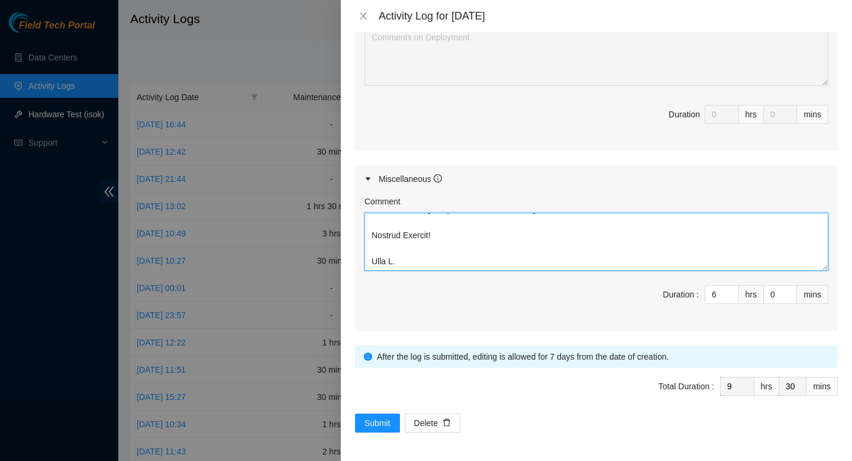
type textarea "loremipsu dolorsit ametcon Adipiscingel seddoe. 62 temporin. Utl etdolore magn.…"
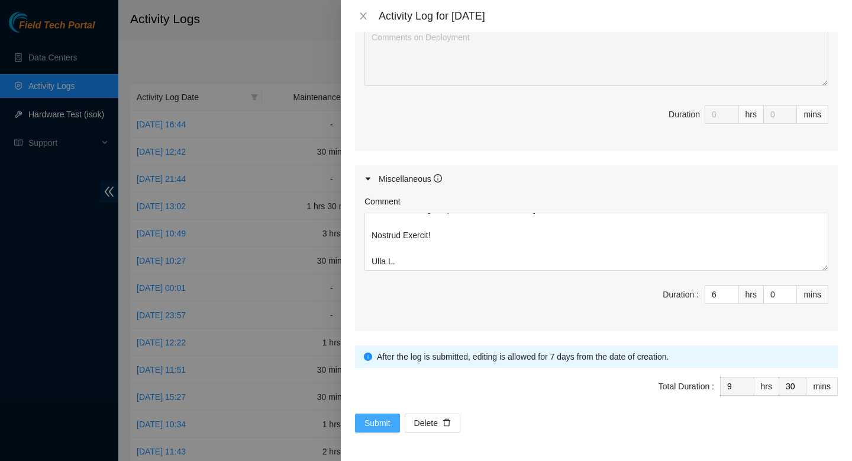
click at [369, 422] on span "Submit" at bounding box center [378, 422] width 26 height 13
